Goal: Task Accomplishment & Management: Manage account settings

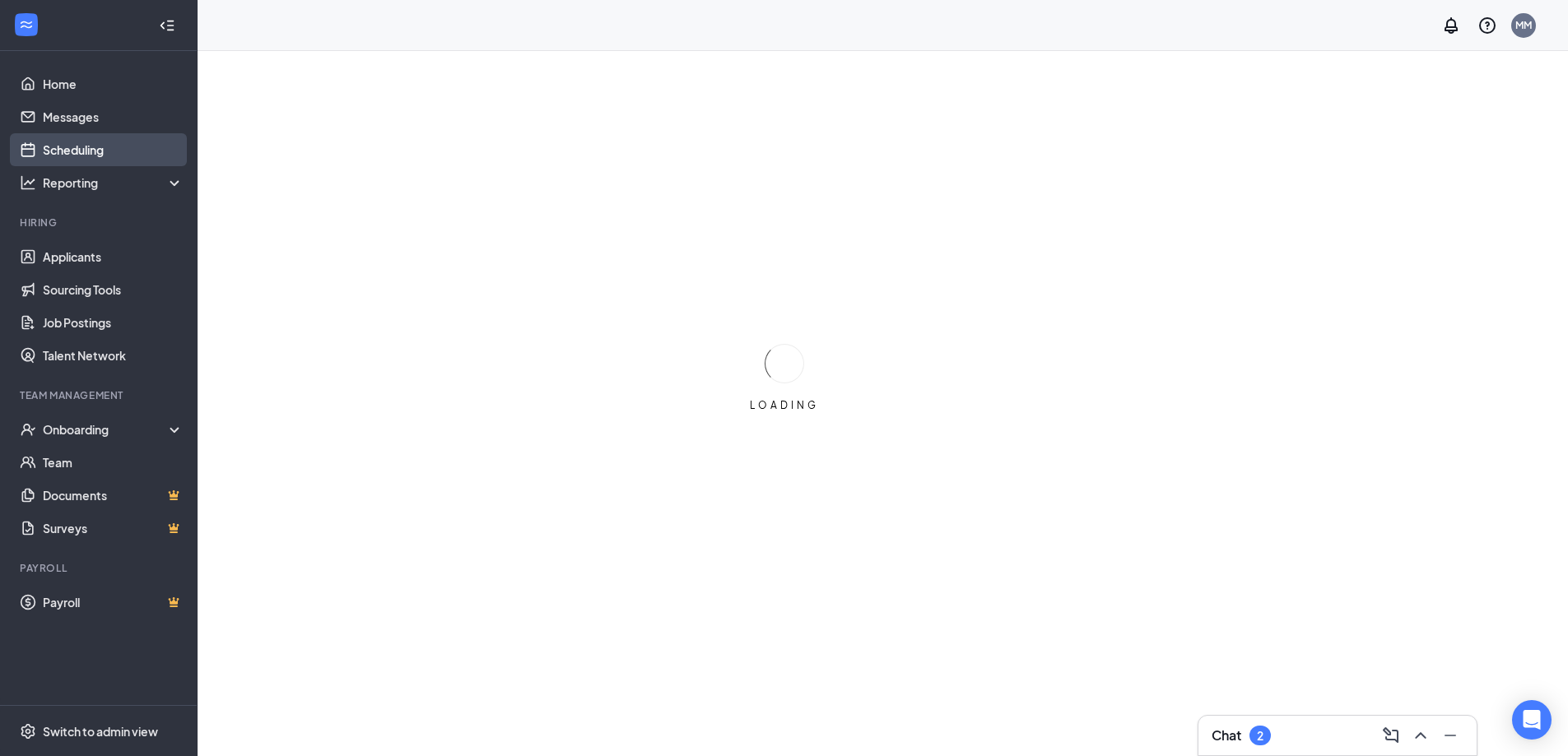
click at [76, 147] on link "Scheduling" at bounding box center [113, 150] width 141 height 33
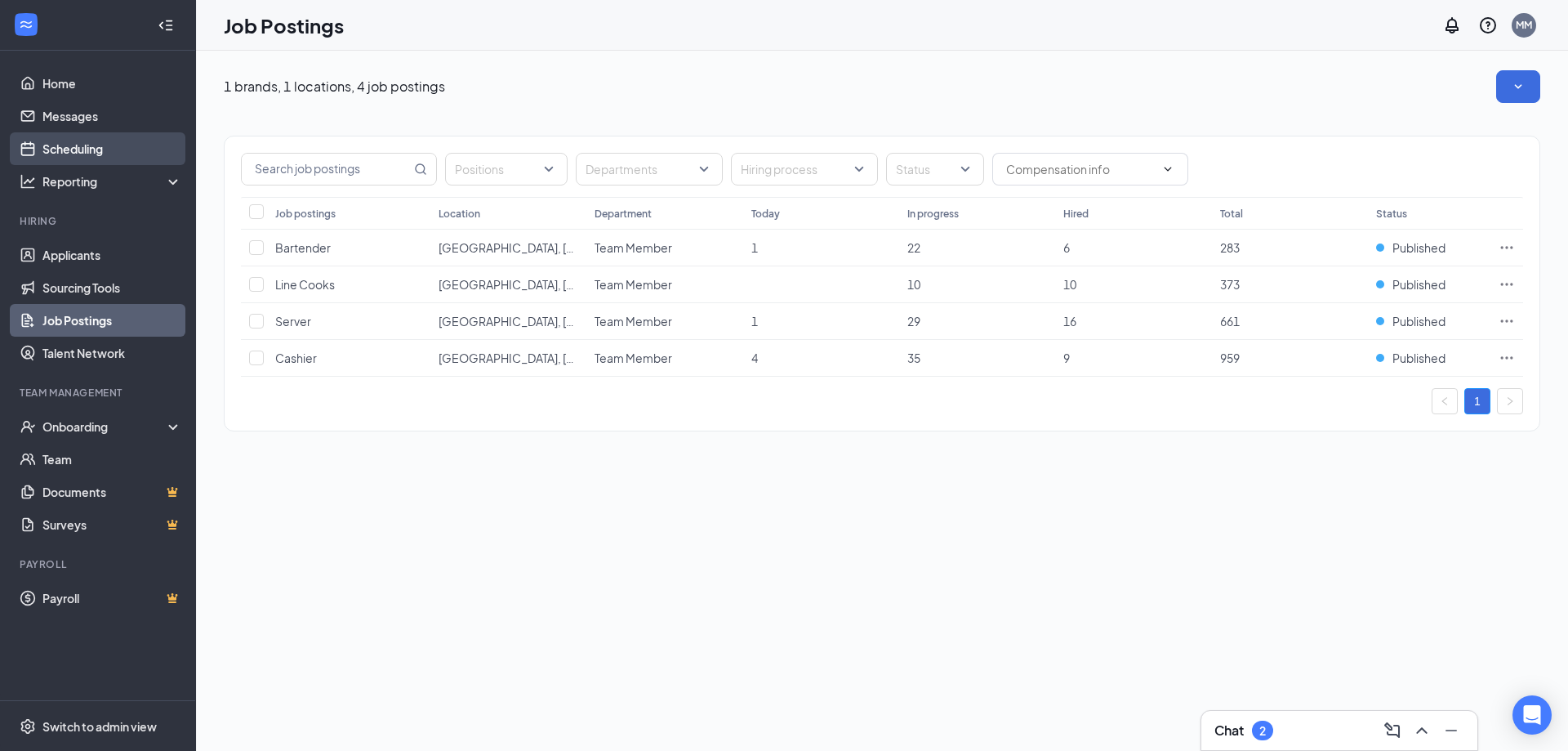
click at [63, 141] on link "Scheduling" at bounding box center [112, 149] width 140 height 33
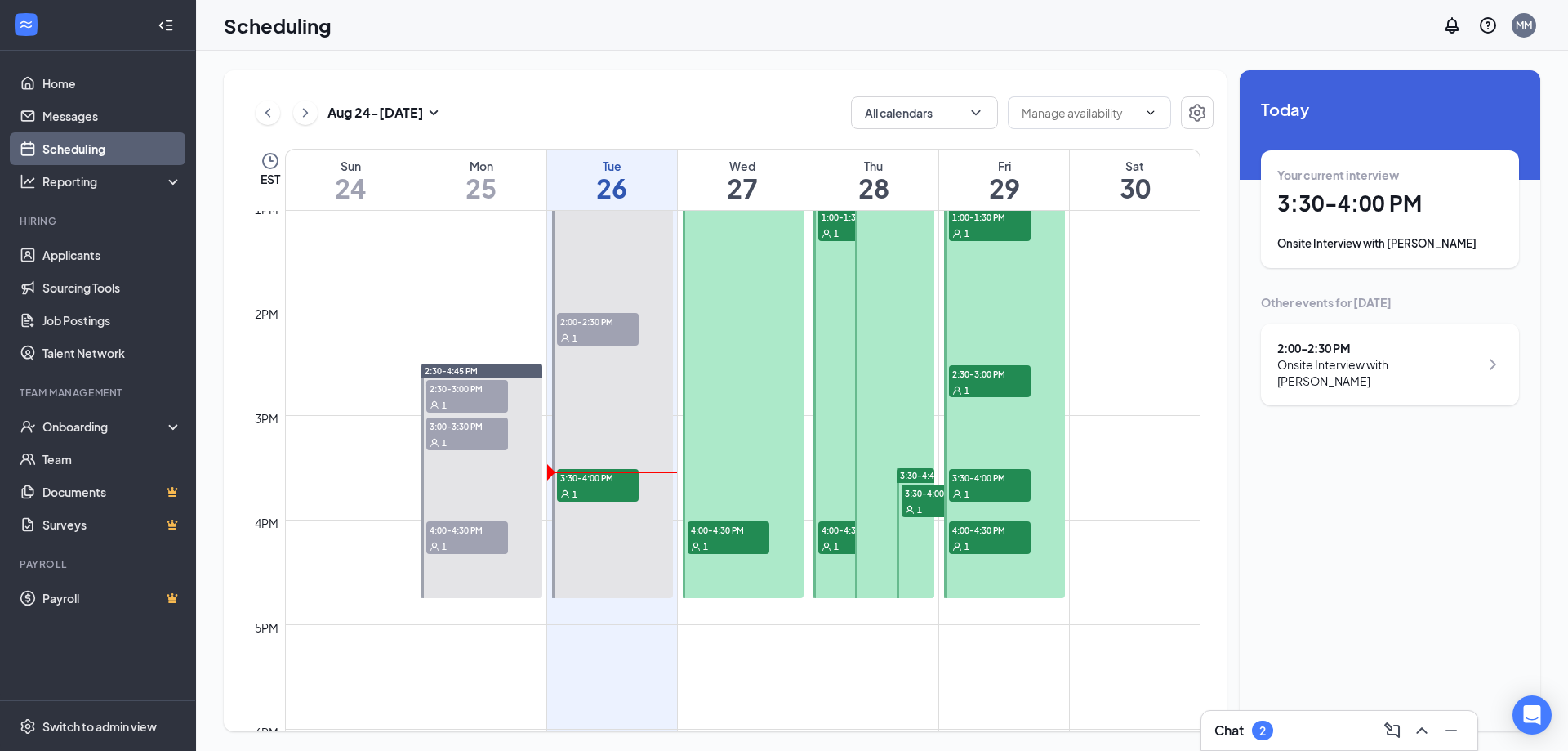
scroll to position [1375, 0]
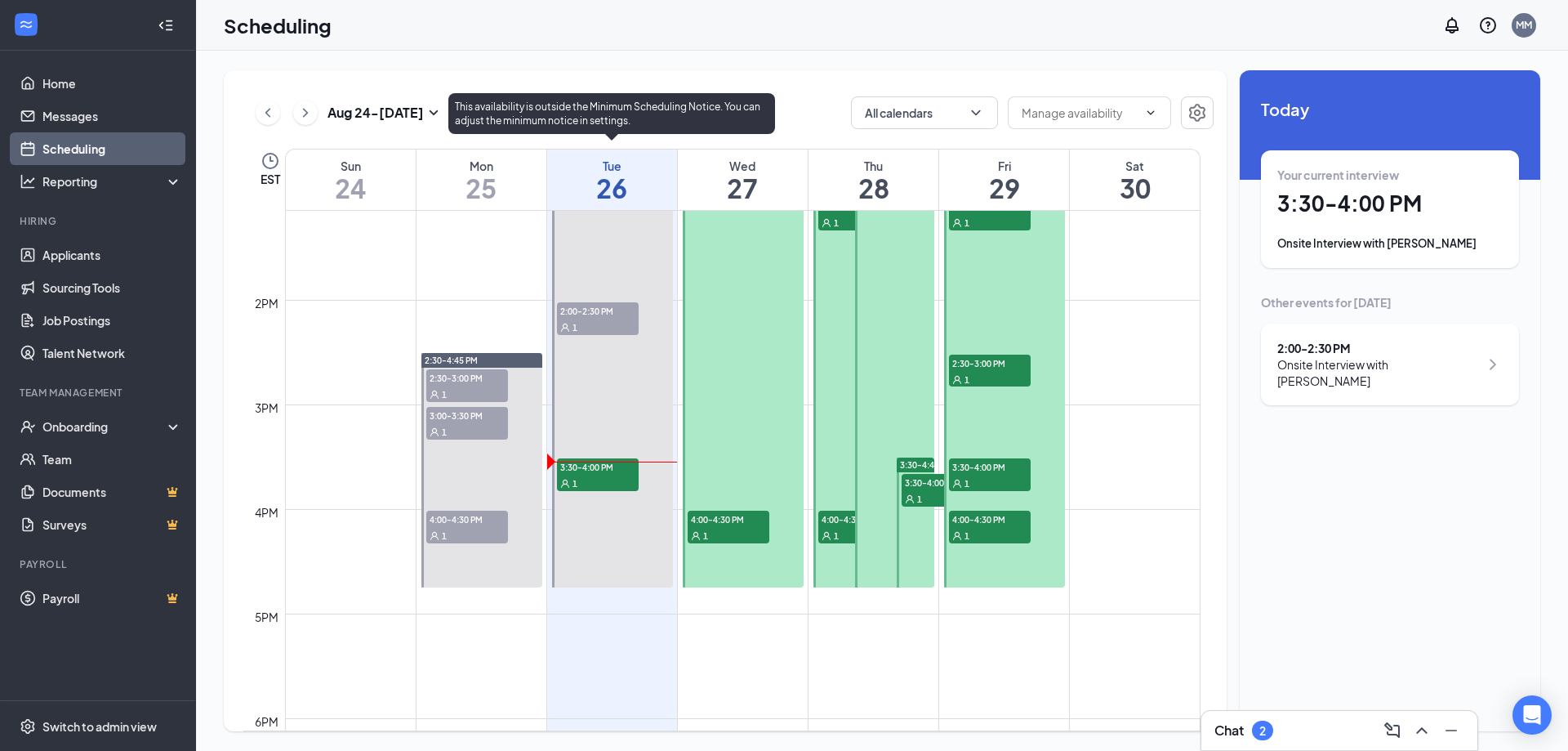
click at [604, 473] on span "3:30-4:00 PM" at bounding box center [598, 467] width 82 height 16
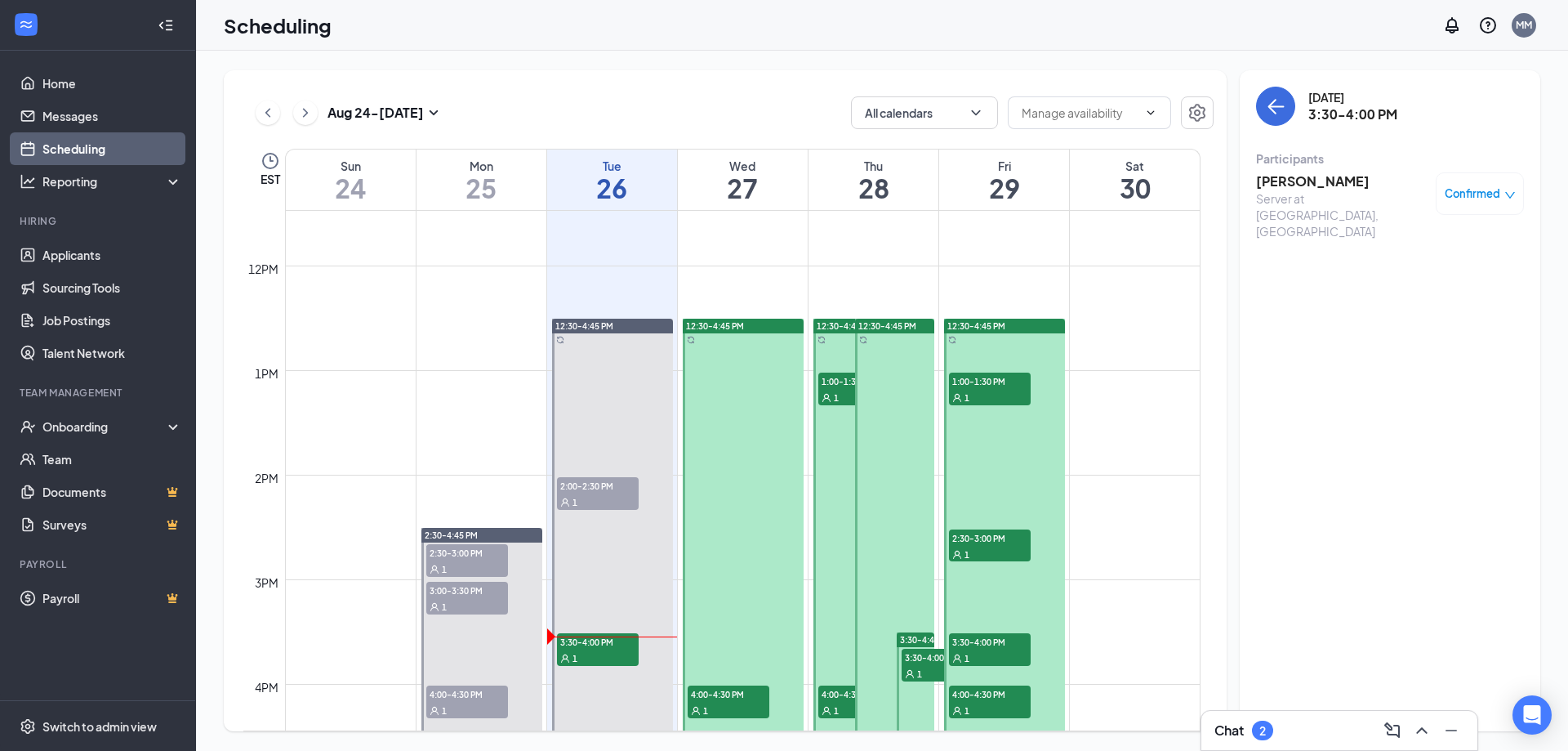
scroll to position [1212, 0]
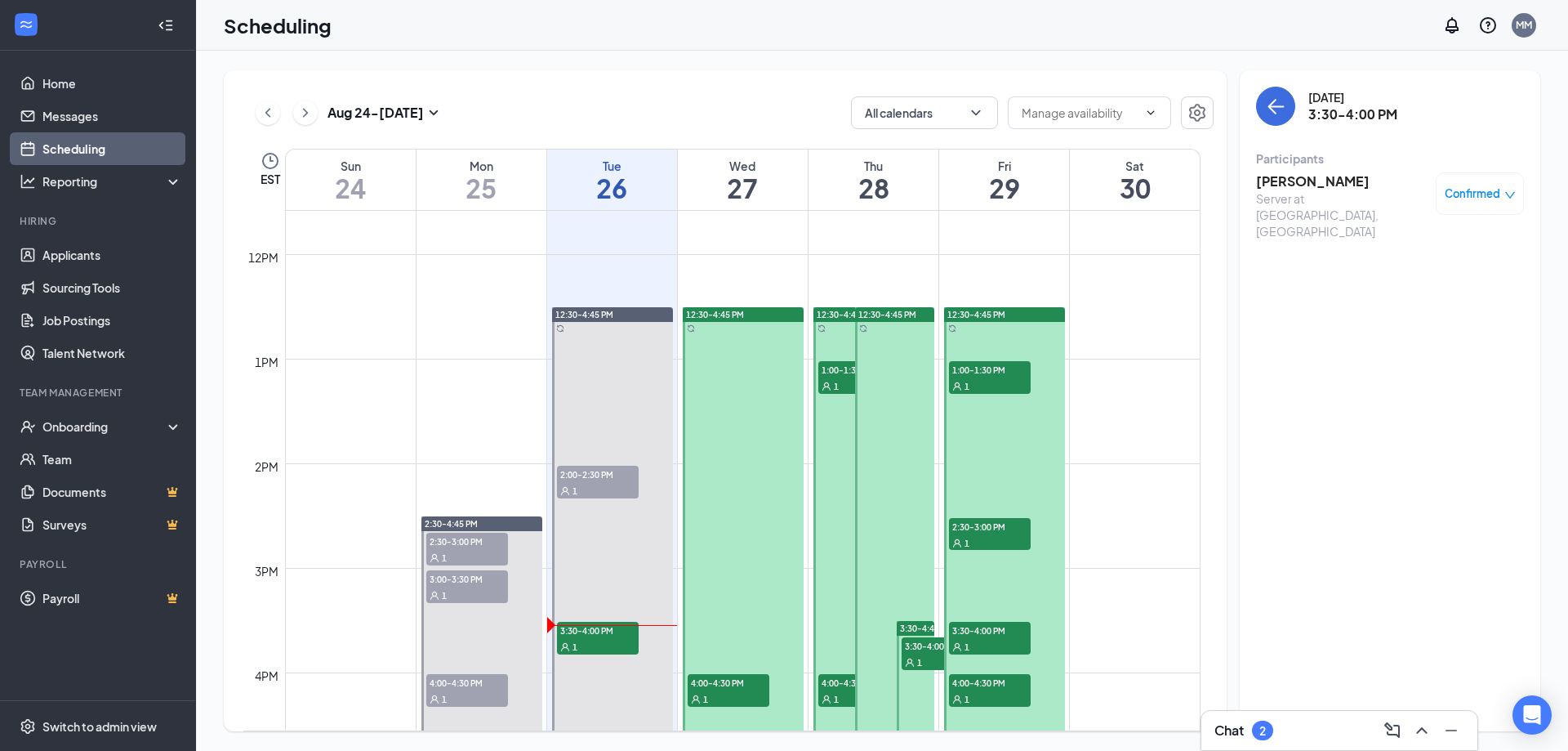
click at [846, 441] on div at bounding box center [853, 529] width 79 height 444
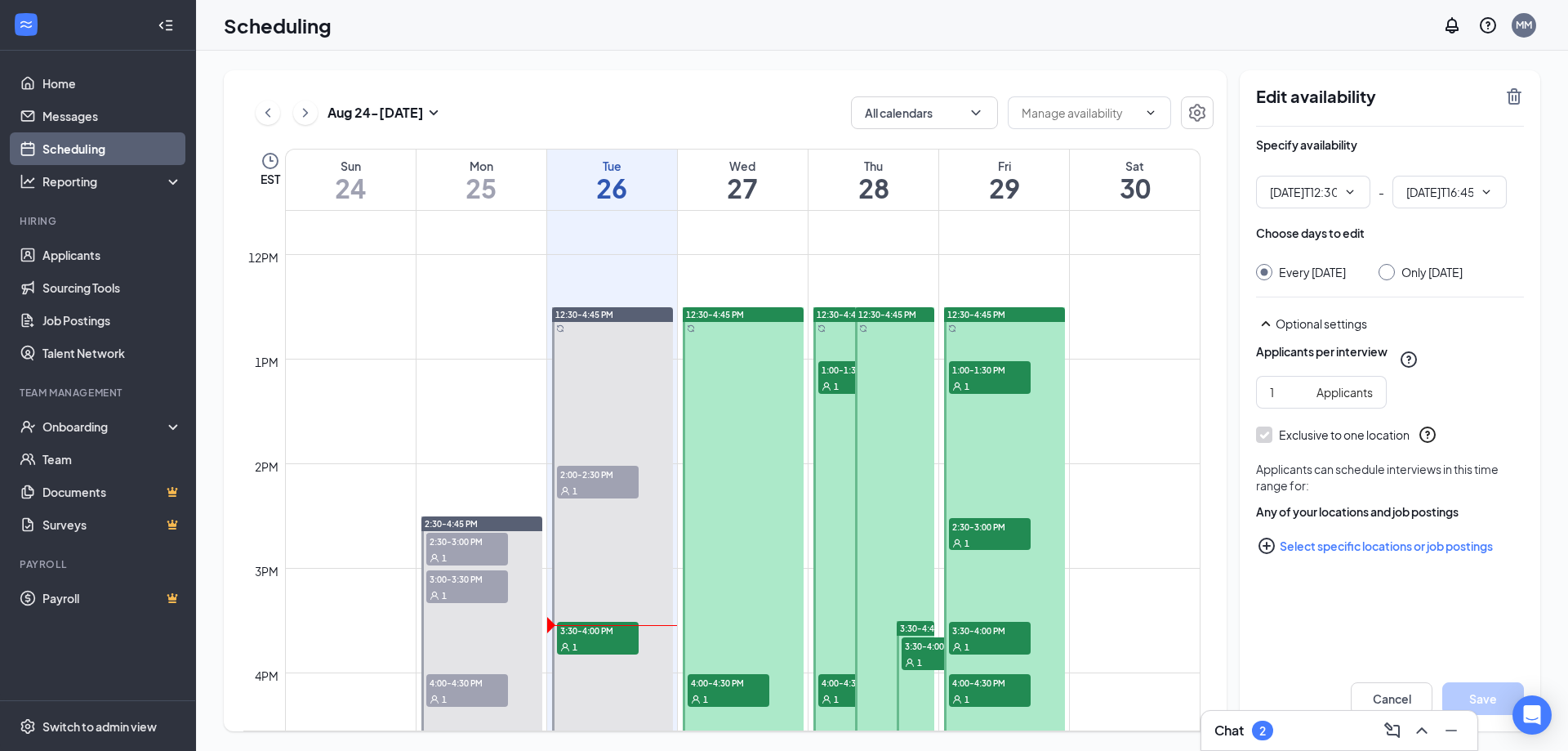
type input "12:30 PM"
type input "04:45 PM"
click at [835, 373] on span "1:00-1:30 PM" at bounding box center [859, 369] width 82 height 16
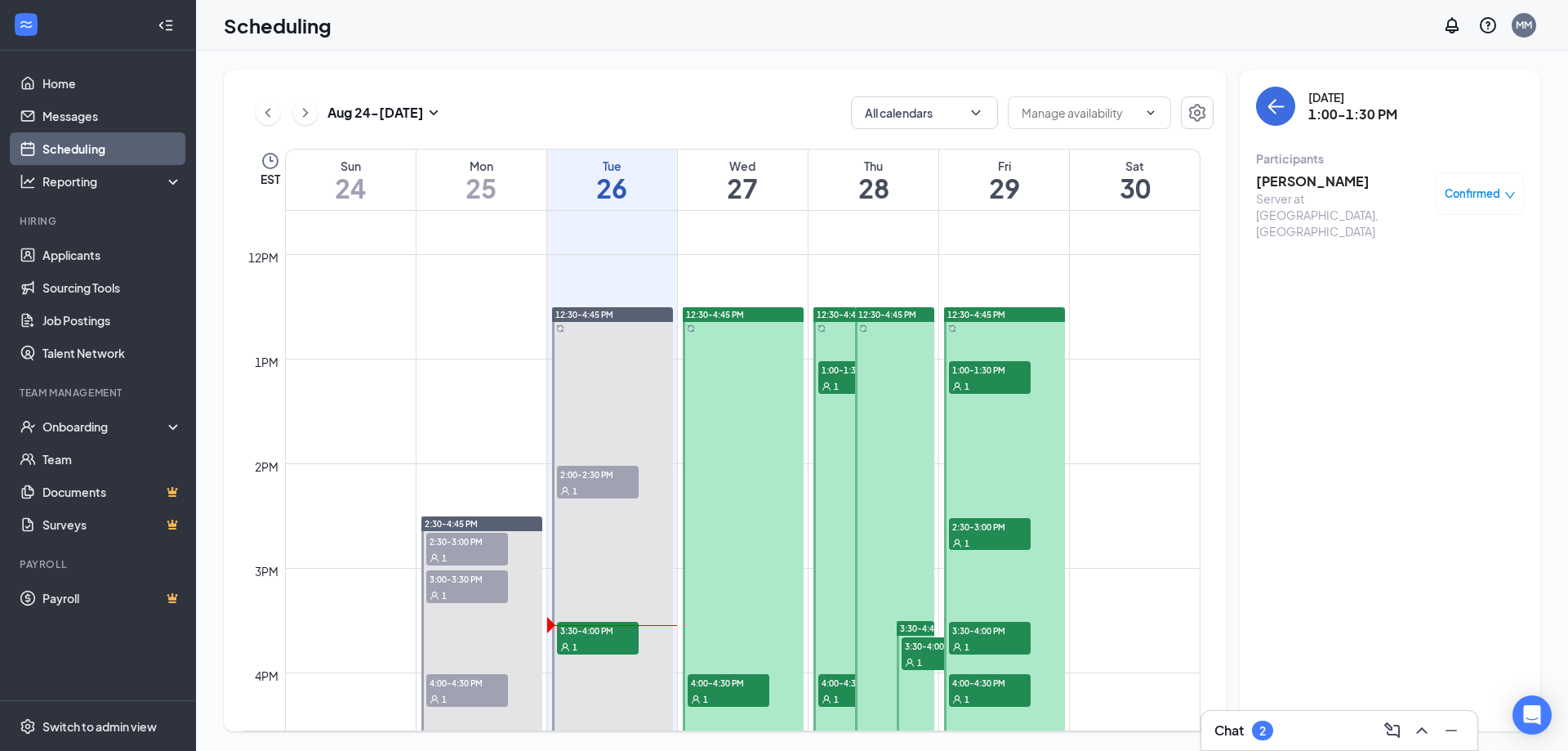
click at [909, 624] on span "3:30-4:45 PM" at bounding box center [926, 628] width 53 height 11
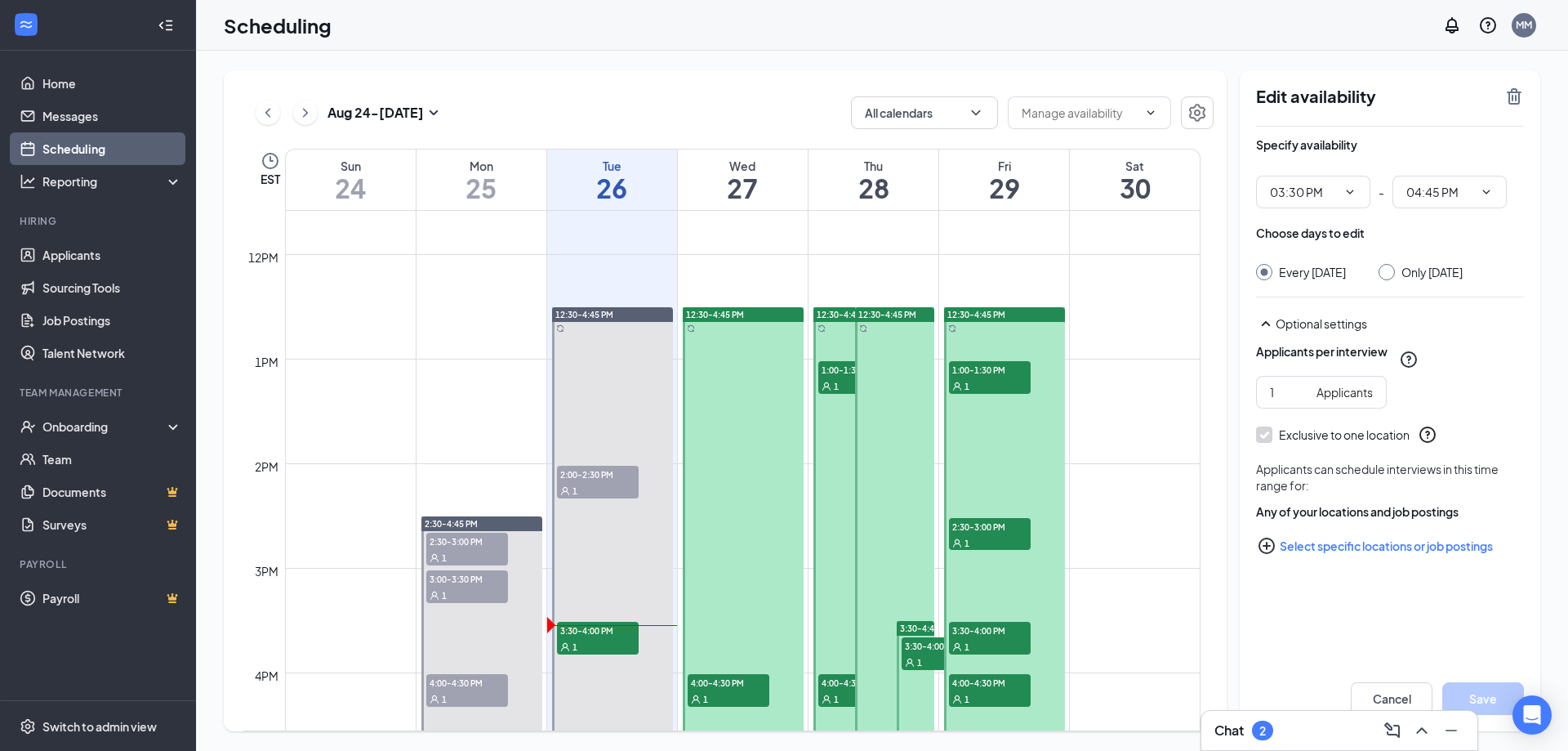
click at [926, 652] on span "3:30-4:00 PM" at bounding box center [942, 646] width 82 height 16
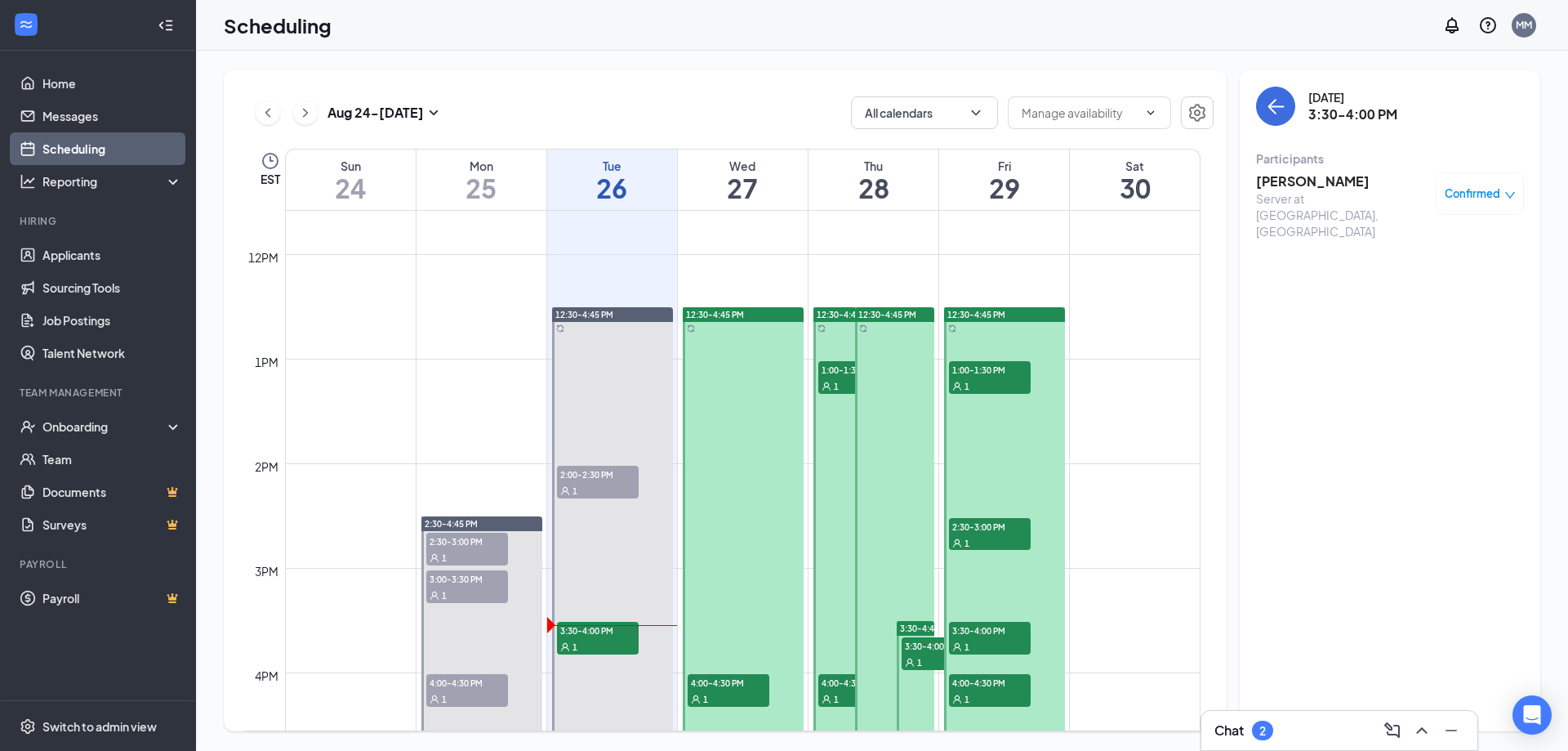
click at [897, 657] on div at bounding box center [915, 686] width 38 height 130
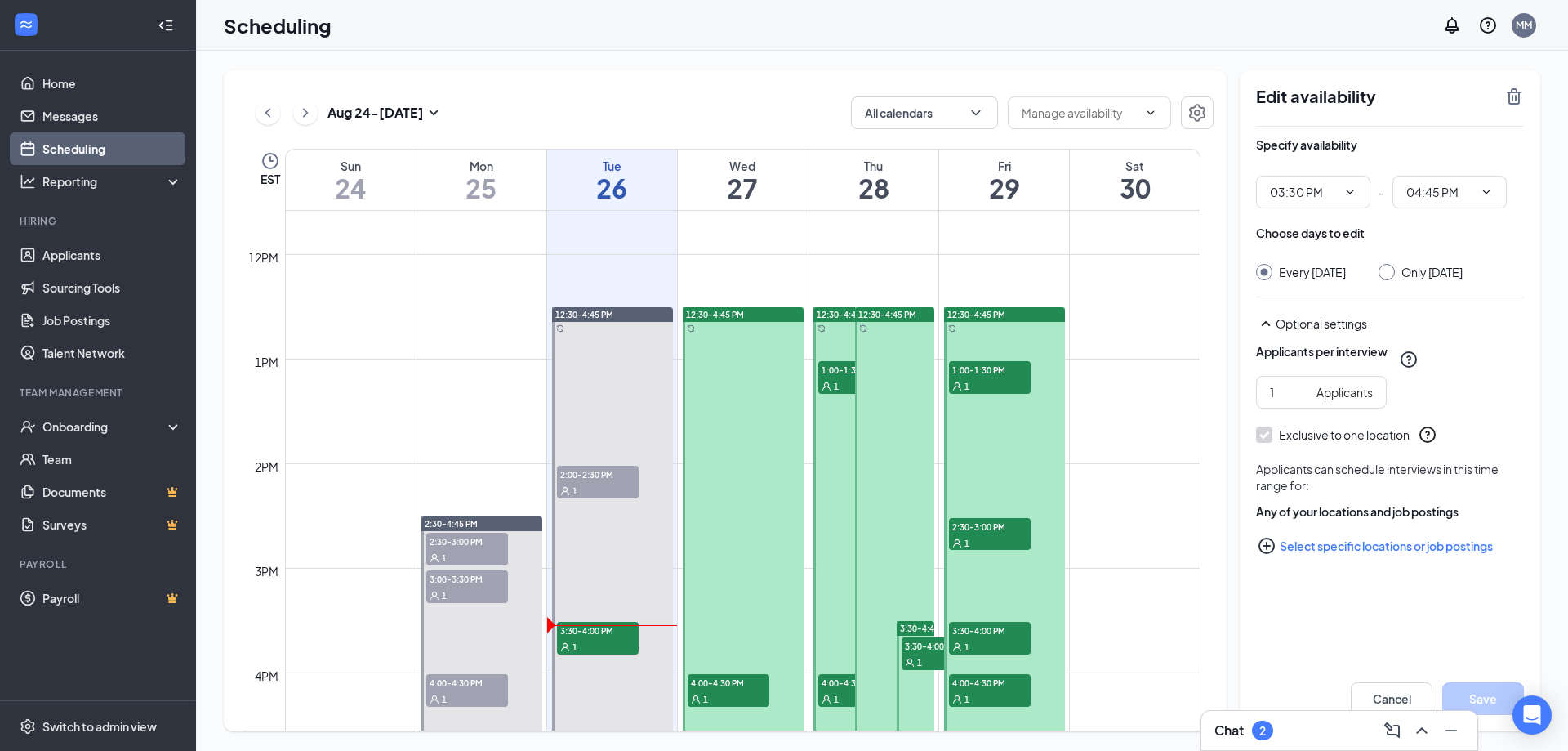
click at [902, 657] on div "1" at bounding box center [942, 662] width 82 height 16
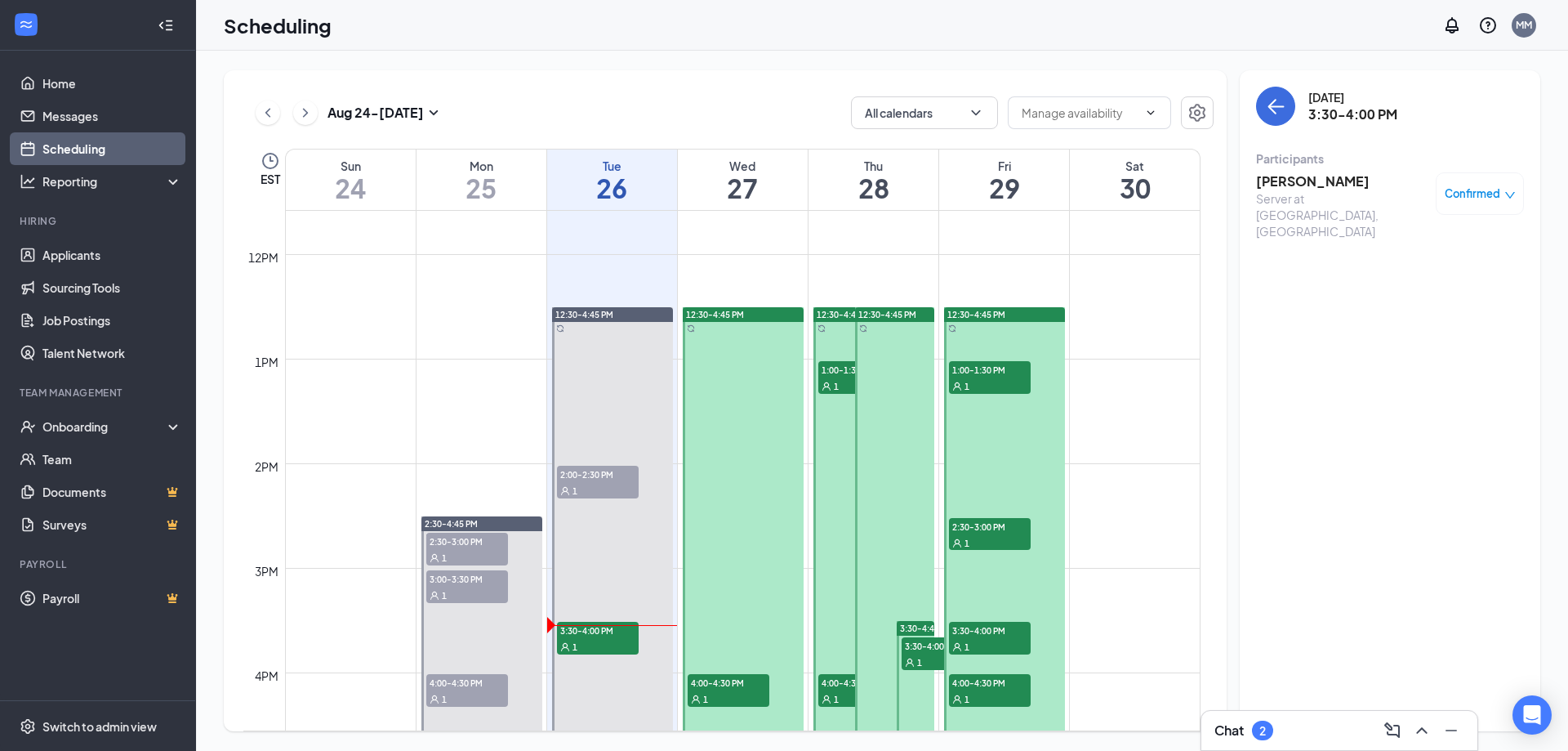
click at [835, 687] on span "4:00-4:30 PM" at bounding box center [859, 682] width 82 height 16
click at [924, 662] on div "1" at bounding box center [942, 662] width 82 height 16
click at [1350, 188] on h3 "[PERSON_NAME]" at bounding box center [1342, 181] width 172 height 18
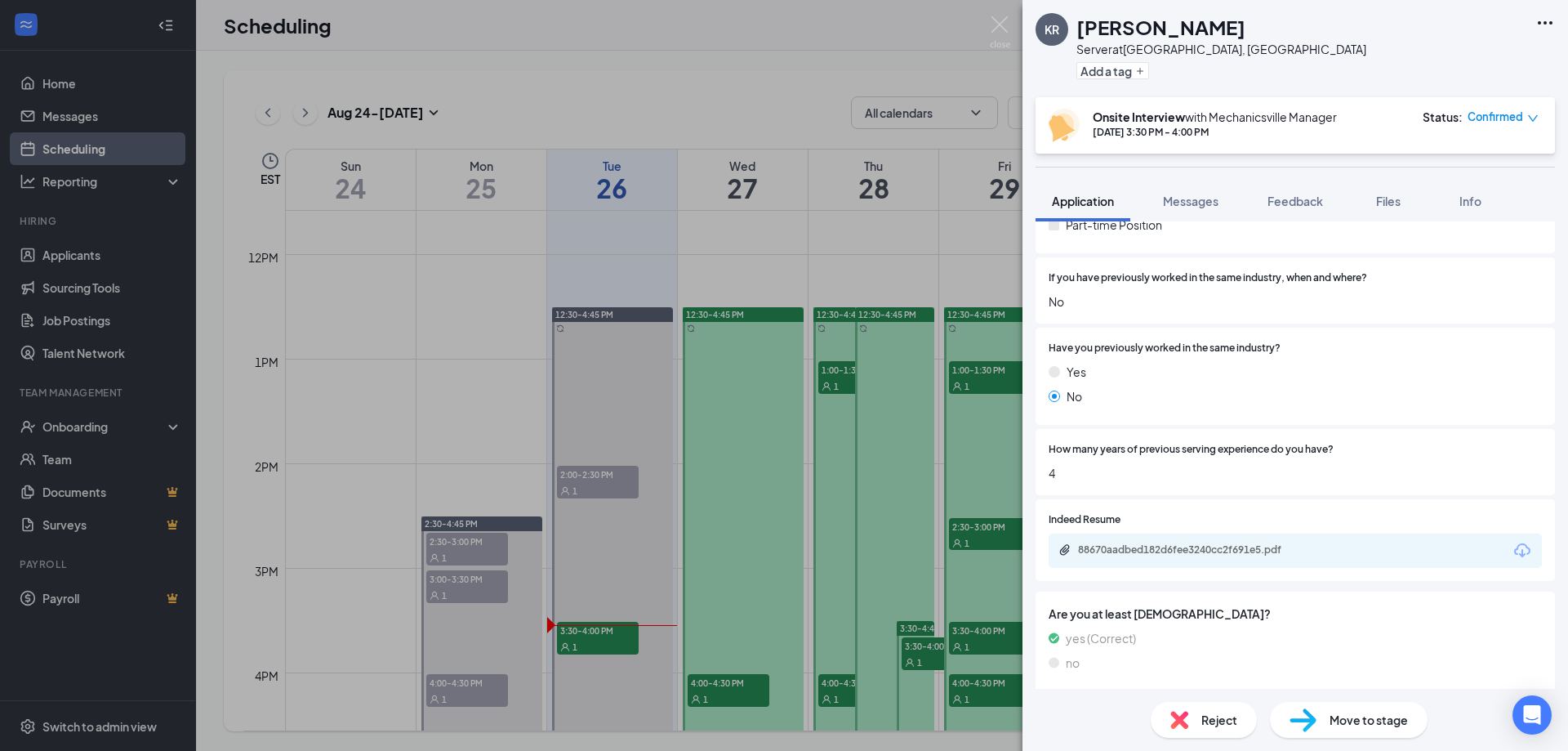
scroll to position [327, 0]
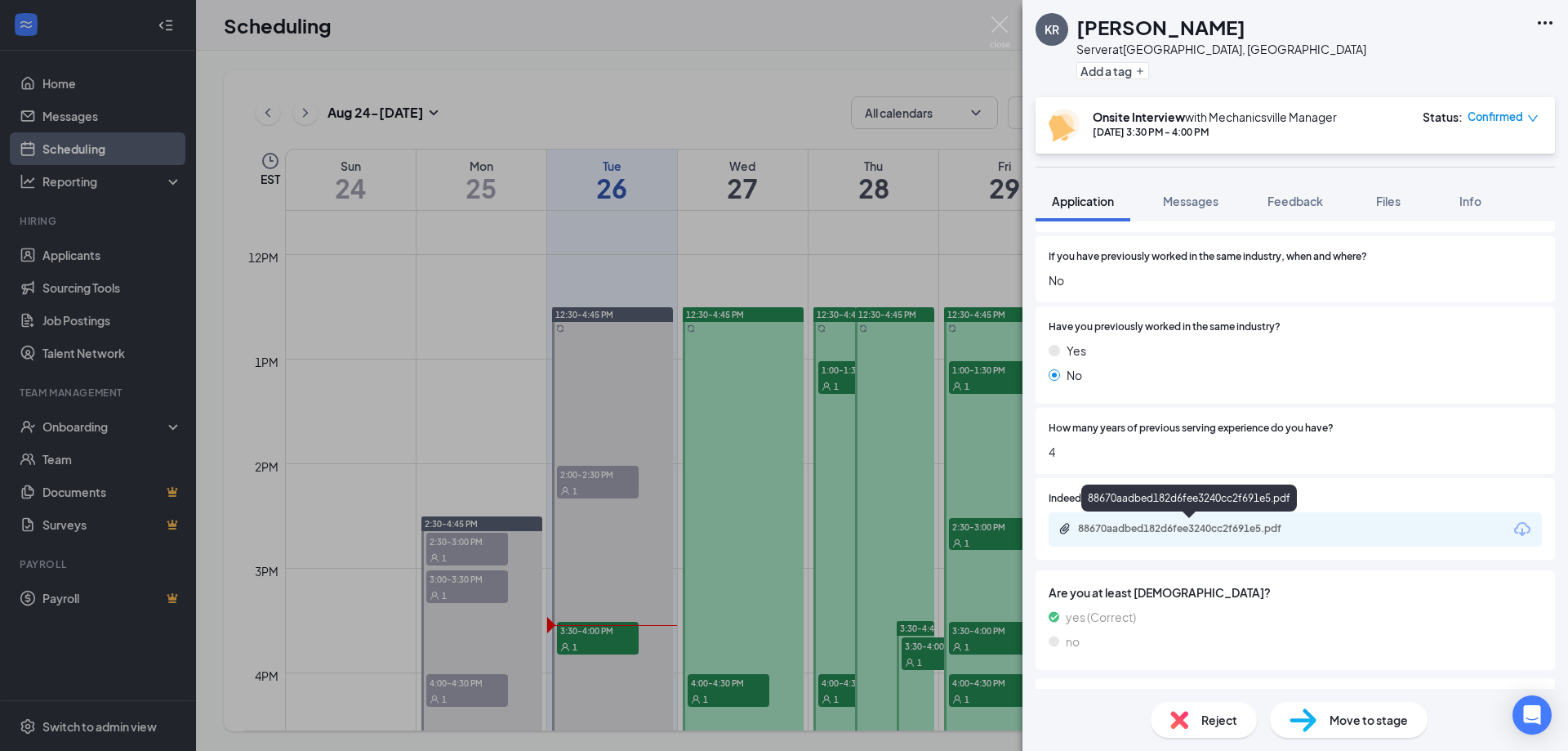
click at [1160, 524] on div "88670aadbed182d6fee3240cc2f691e5.pdf" at bounding box center [1192, 529] width 229 height 13
click at [996, 22] on img at bounding box center [1000, 32] width 20 height 32
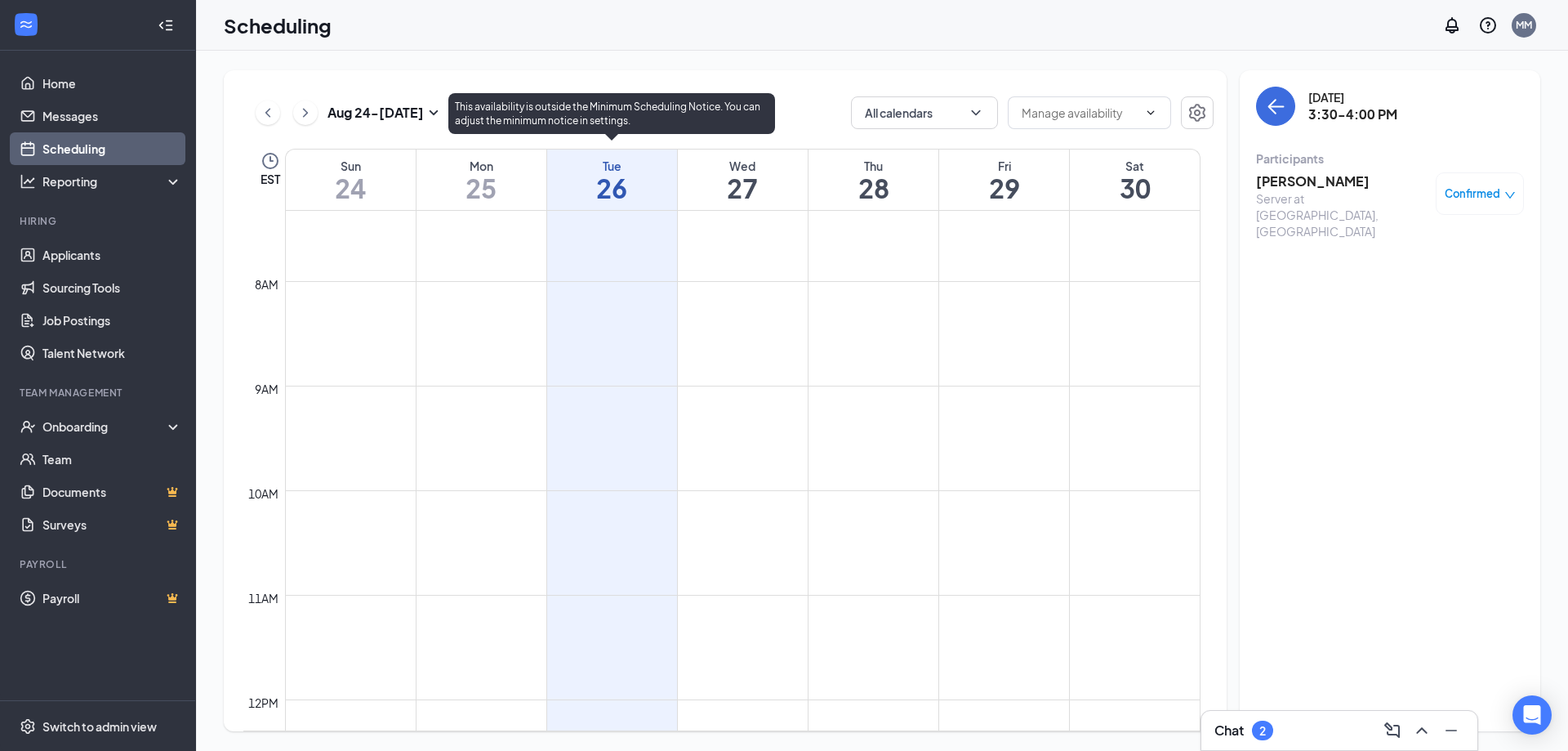
scroll to position [722, 0]
